Goal: Information Seeking & Learning: Learn about a topic

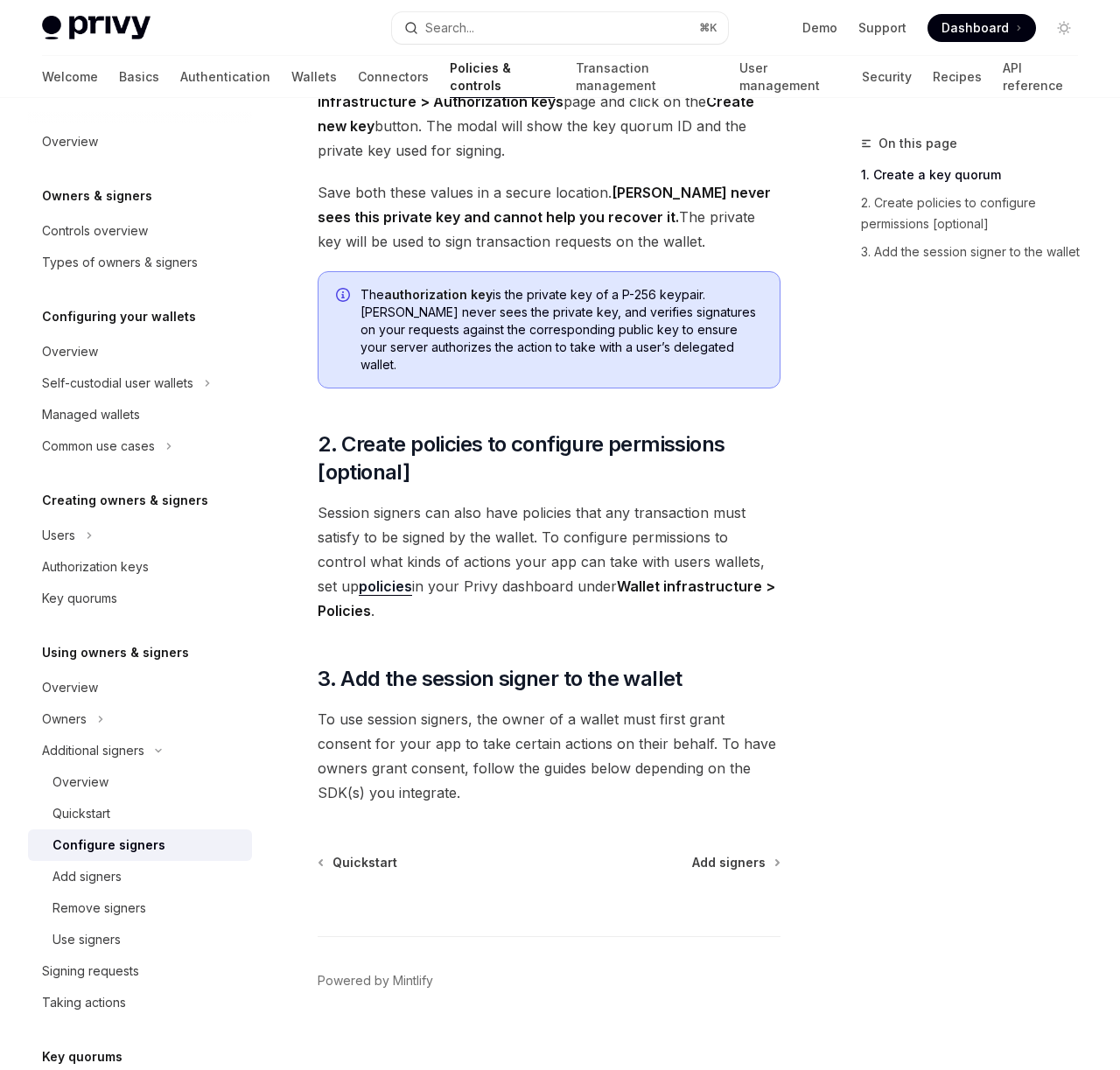
scroll to position [351, 0]
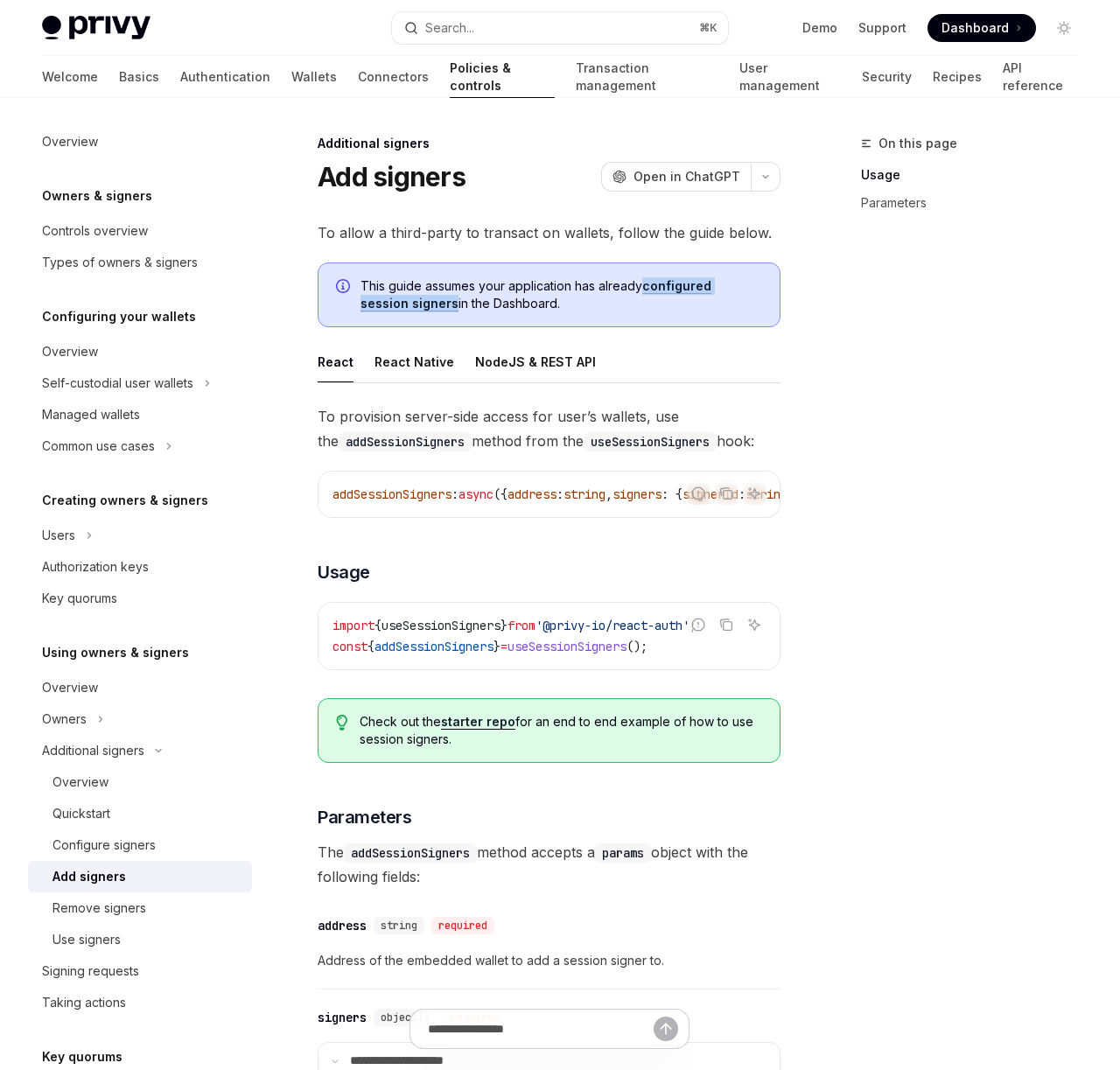
scroll to position [351, 0]
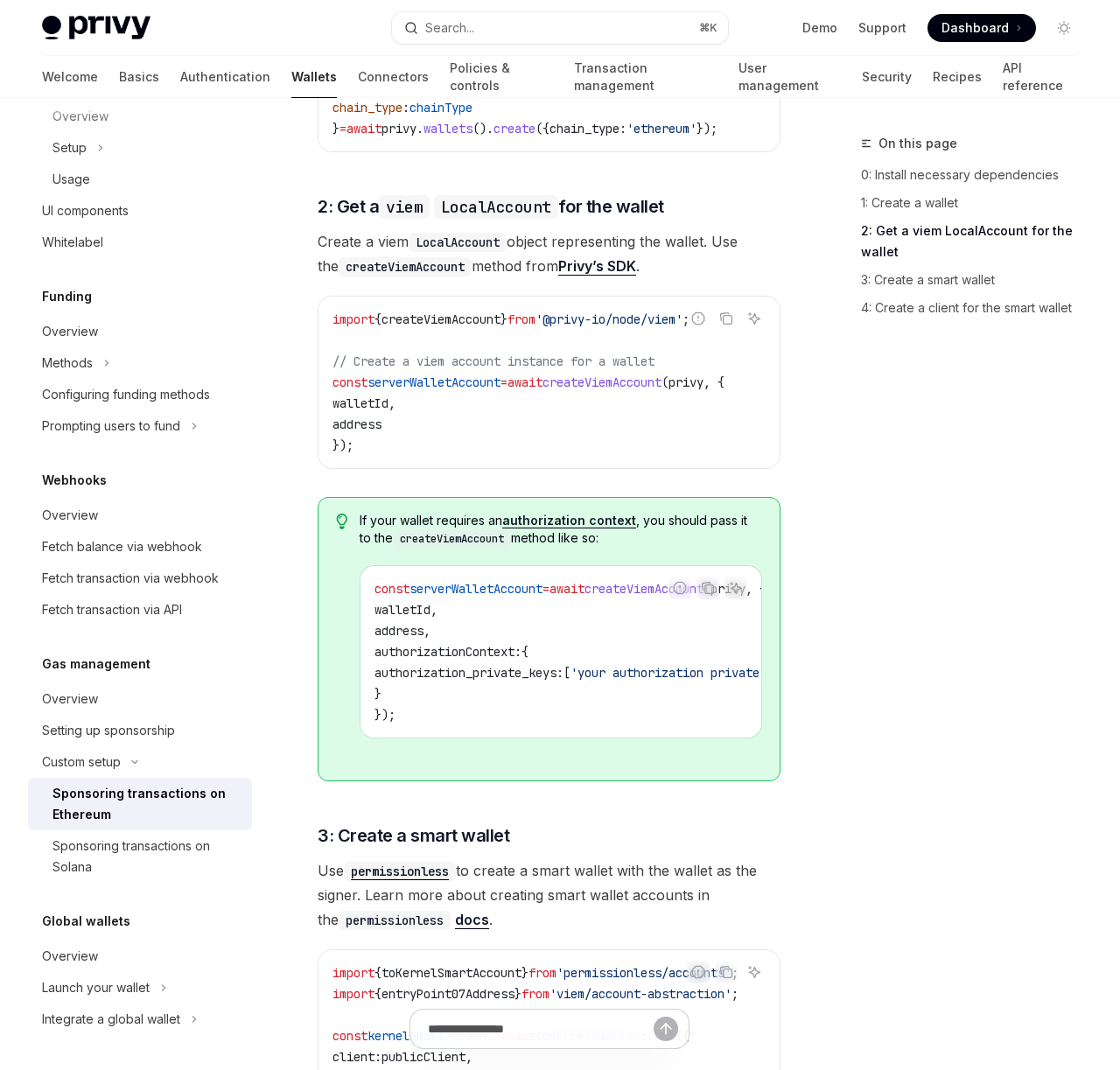
scroll to position [1309, 0]
